Goal: Transaction & Acquisition: Purchase product/service

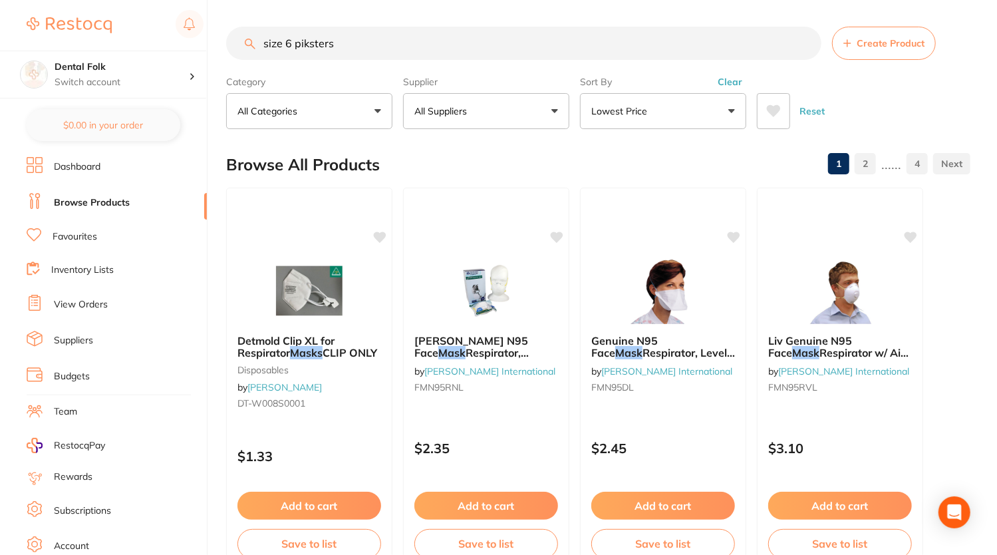
type input "size 6 piksters"
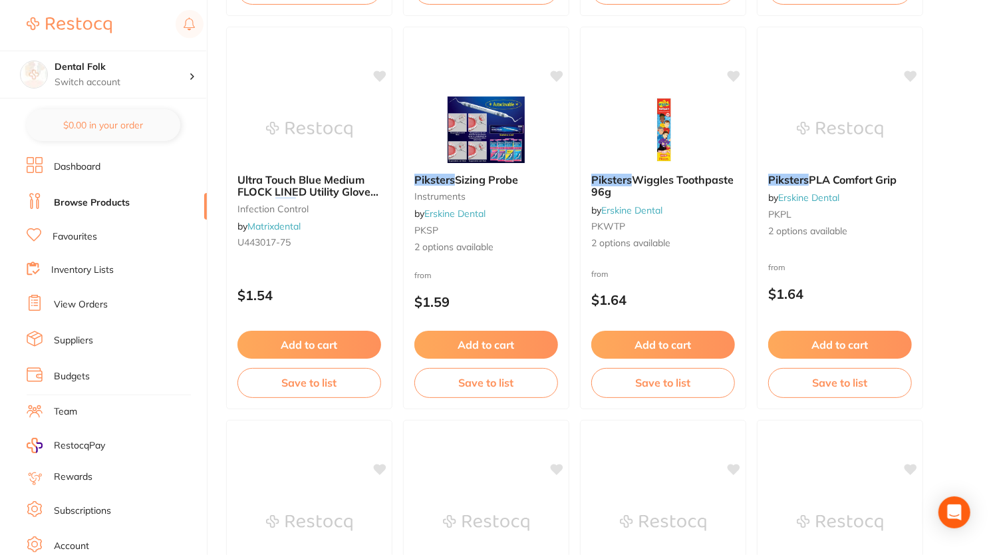
scroll to position [948, 0]
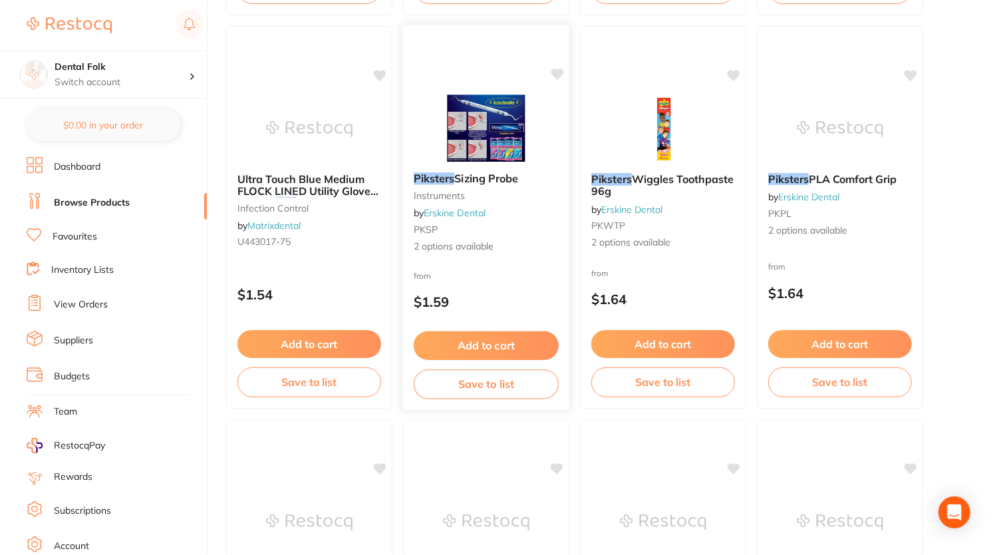
click at [481, 210] on link "Erskine Dental" at bounding box center [455, 213] width 62 height 12
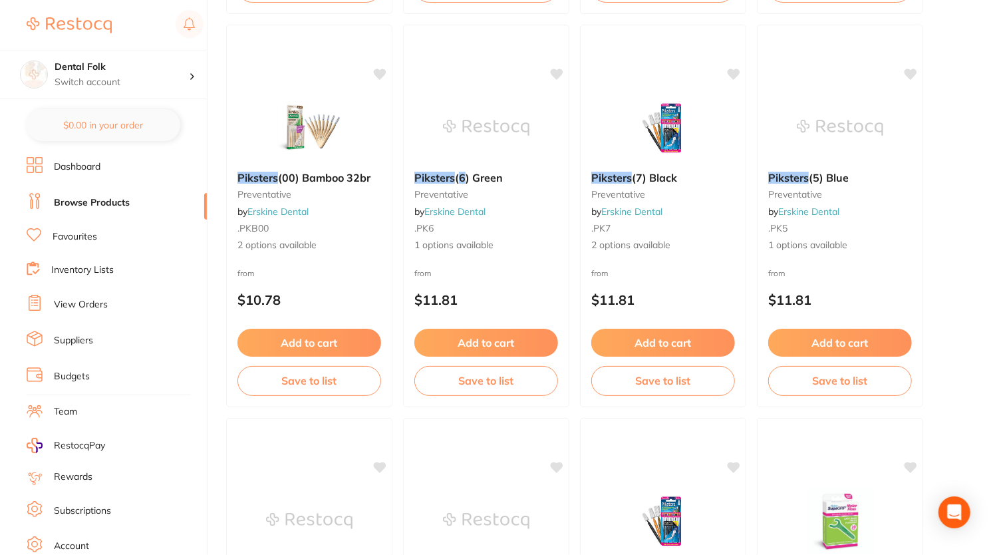
scroll to position [2901, 0]
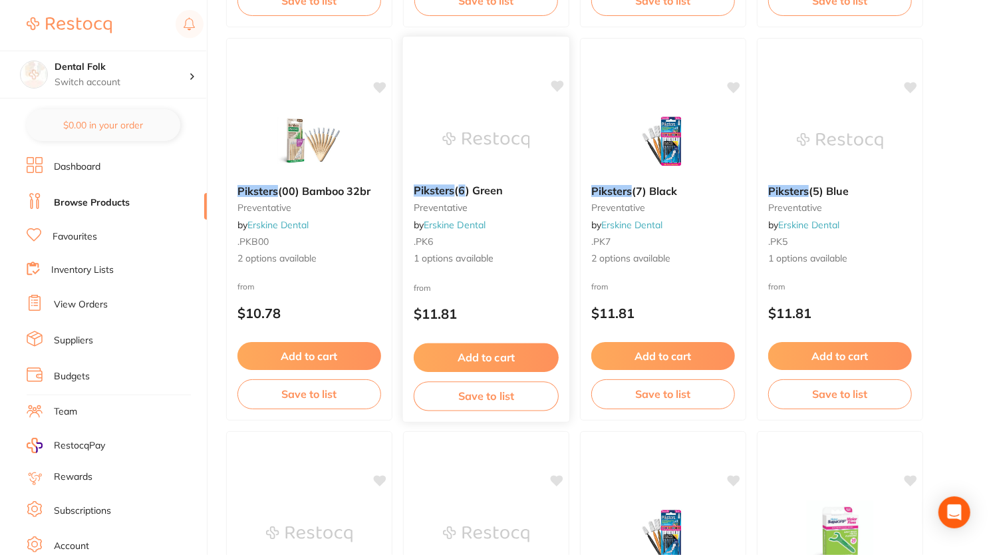
click at [465, 130] on img at bounding box center [485, 139] width 87 height 67
click at [467, 196] on div "Piksters ( 6 ) Green preventative by [PERSON_NAME] Dental .PK6 1 options availa…" at bounding box center [486, 225] width 165 height 102
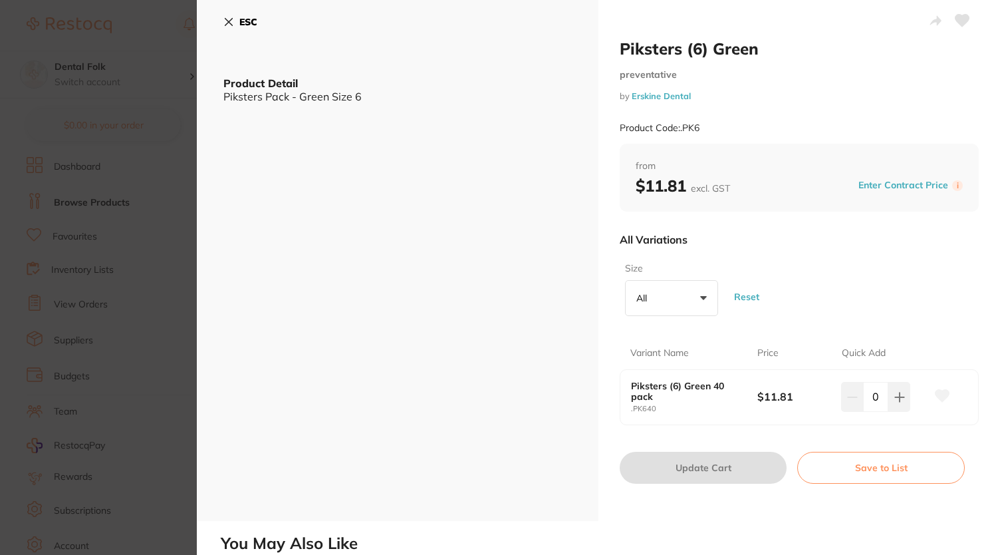
click at [660, 293] on span "+0" at bounding box center [658, 297] width 13 height 13
click at [665, 379] on li "6" at bounding box center [671, 374] width 82 height 28
click at [806, 307] on div "Size 6 +0 All 6 Reset" at bounding box center [799, 289] width 359 height 65
